Goal: Find specific page/section: Find specific page/section

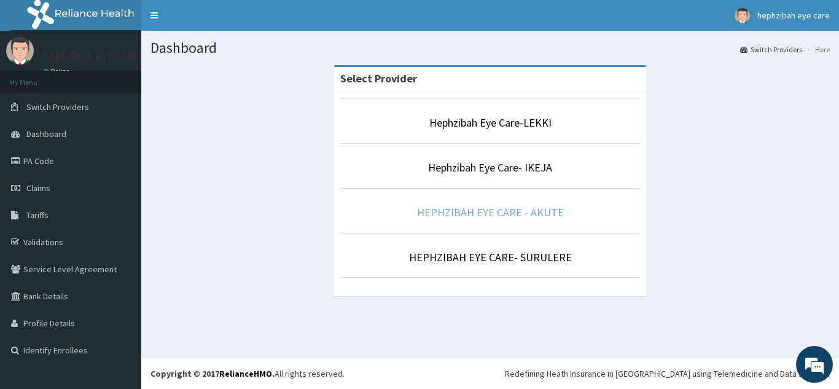
click at [508, 206] on link "HEPHZIBAH EYE CARE - AKUTE" at bounding box center [490, 212] width 147 height 14
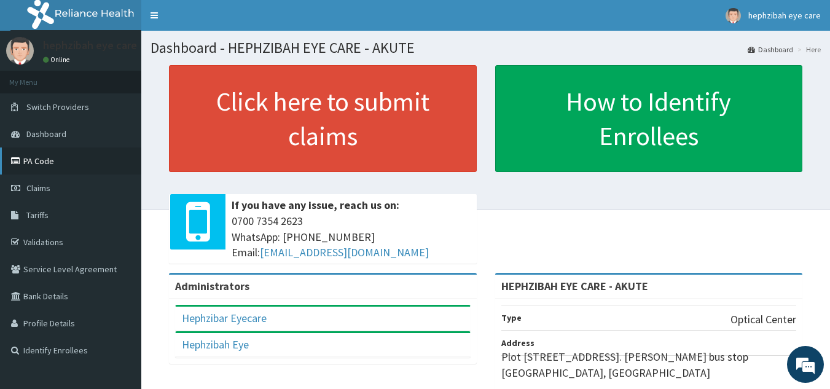
click at [117, 157] on link "PA Code" at bounding box center [70, 160] width 141 height 27
